Goal: Information Seeking & Learning: Check status

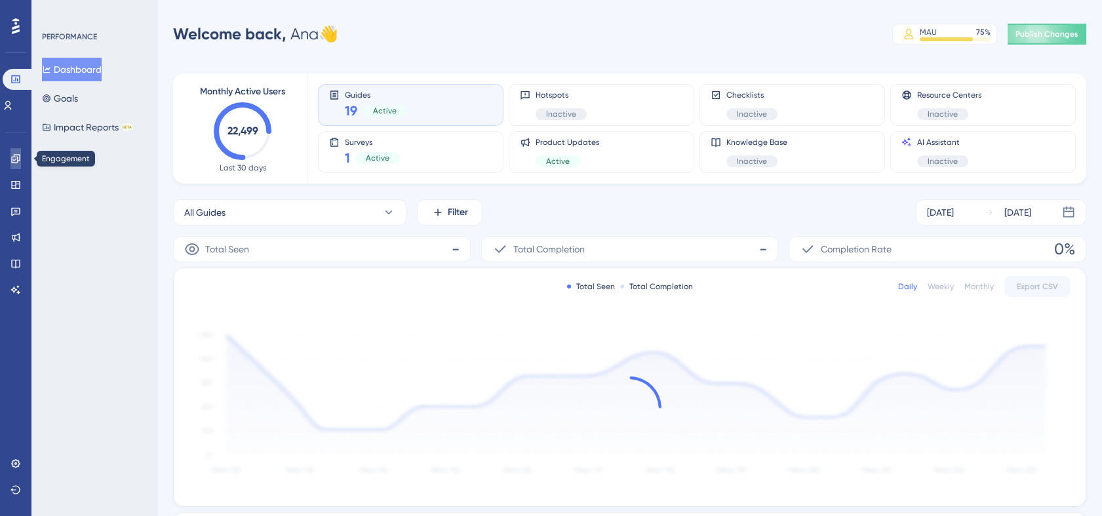
click at [16, 167] on link at bounding box center [15, 158] width 10 height 21
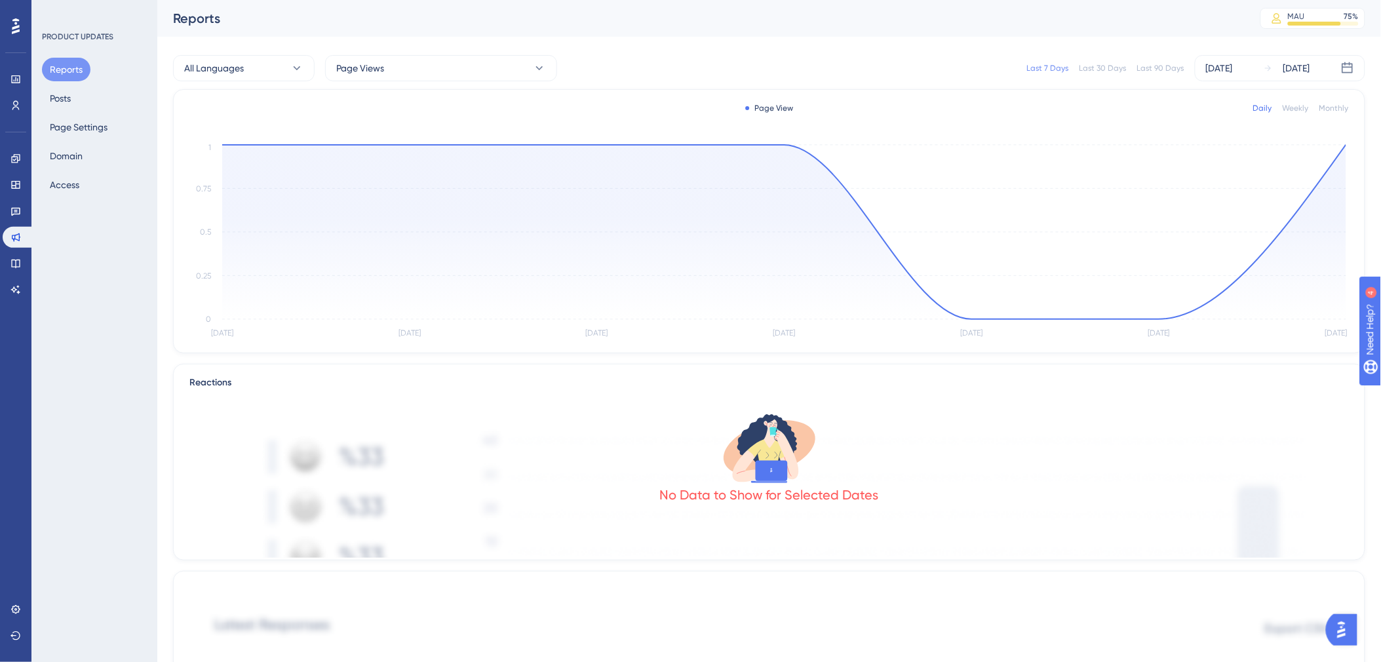
click at [785, 144] on icon "Sep 30 Oct 1 Oct 2 Oct 3 Oct 4 Oct 5 Oct 6 0 0.25 0.5 0.75 1" at bounding box center [769, 242] width 1160 height 201
click at [785, 146] on circle at bounding box center [784, 144] width 5 height 5
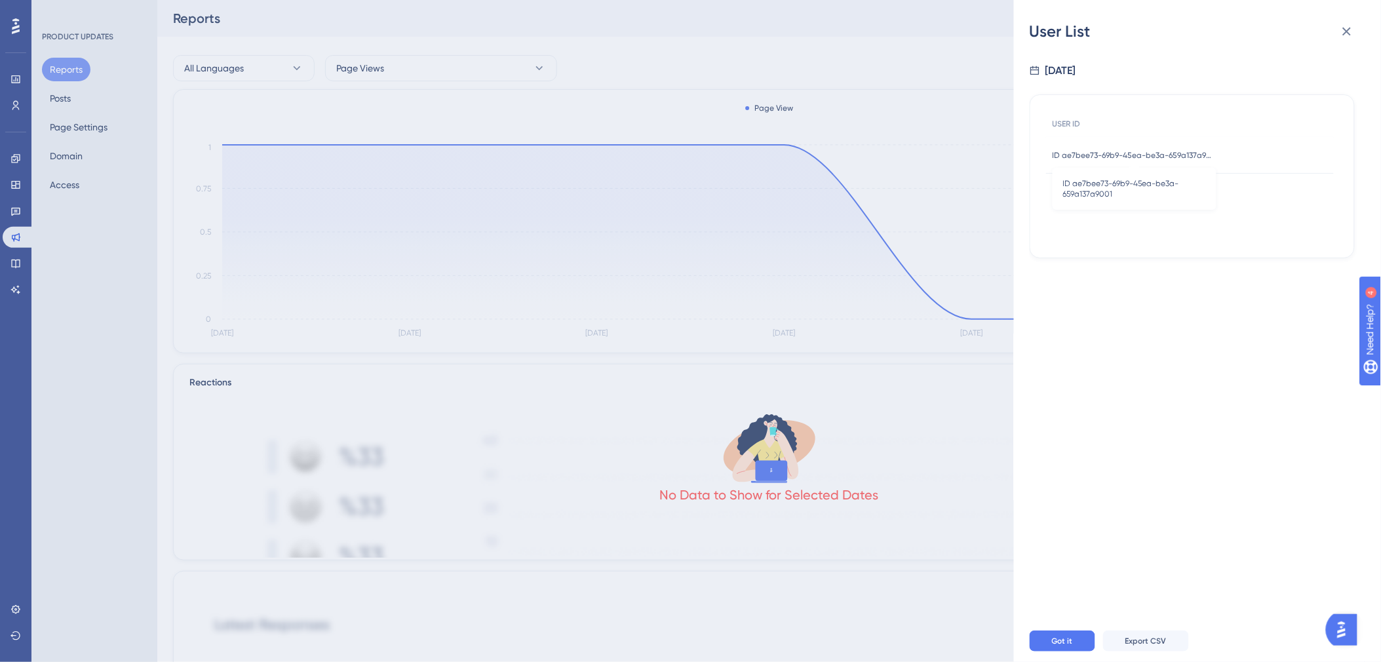
click at [1136, 159] on span "ID ae7bee73-69b9-45ea-be3a-659a137a9001" at bounding box center [1135, 155] width 164 height 10
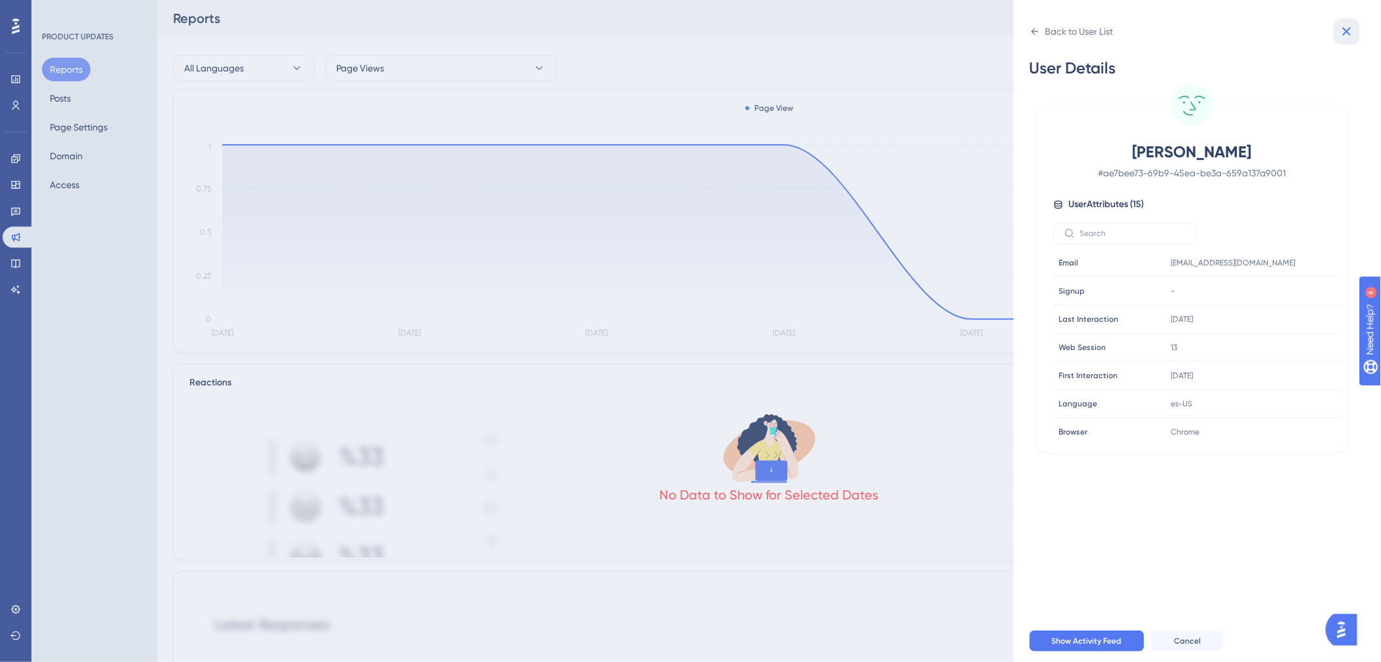
click at [1357, 28] on button at bounding box center [1347, 31] width 26 height 26
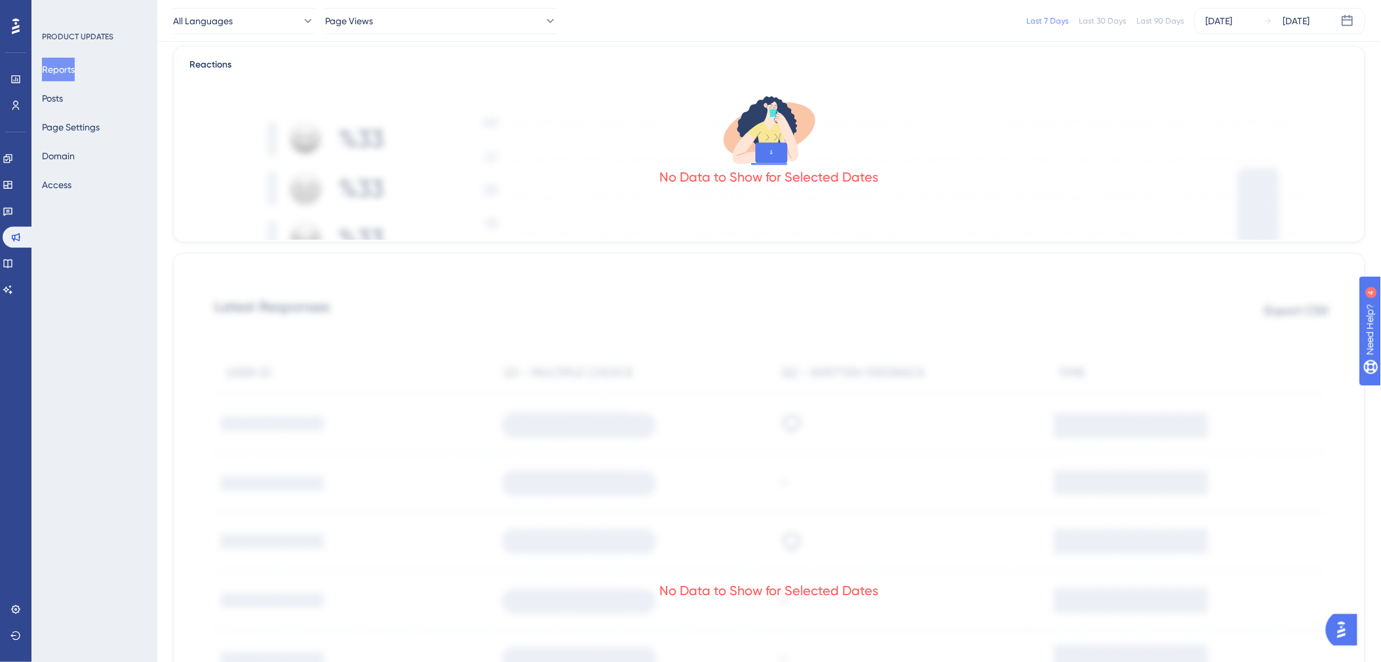
scroll to position [165, 0]
